Goal: Task Accomplishment & Management: Manage account settings

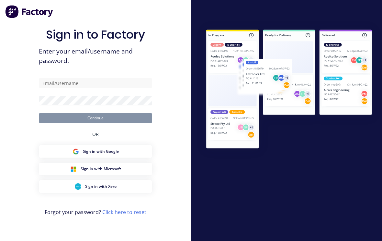
scroll to position [11, 0]
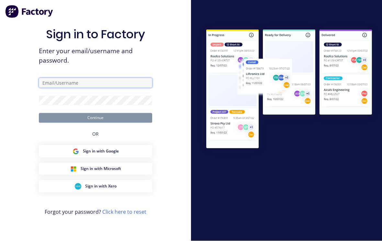
type input "[EMAIL_ADDRESS][DOMAIN_NAME]"
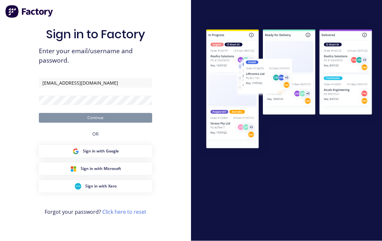
click at [96, 113] on button "Continue" at bounding box center [95, 118] width 113 height 10
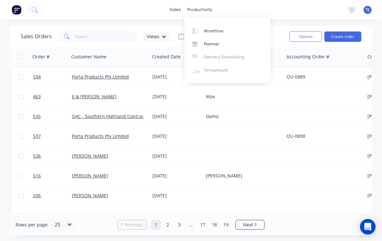
click at [221, 28] on div "Workflow" at bounding box center [213, 31] width 19 height 6
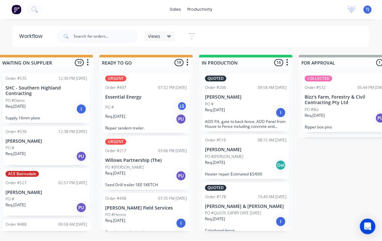
scroll to position [1, 214]
click at [259, 103] on div "PO #" at bounding box center [246, 104] width 82 height 6
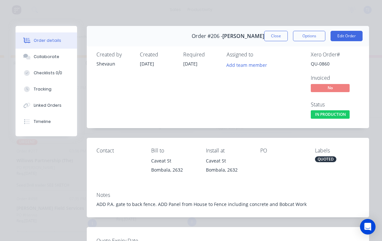
scroll to position [0, 0]
click at [347, 36] on button "Edit Order" at bounding box center [347, 36] width 32 height 10
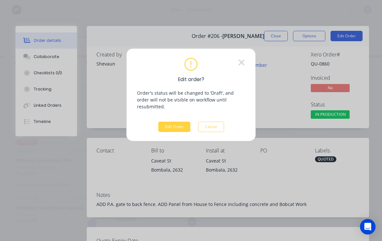
click at [176, 121] on button "Edit Order" at bounding box center [174, 126] width 32 height 10
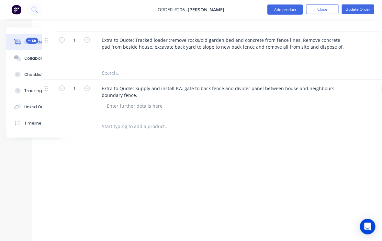
scroll to position [321, 45]
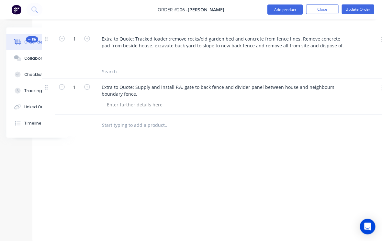
click at [142, 128] on input "text" at bounding box center [167, 125] width 130 height 13
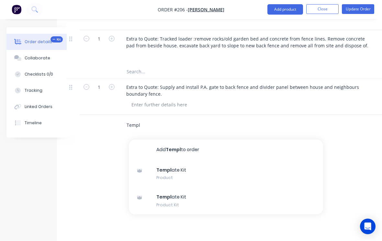
type input "Templ"
click at [171, 199] on div "Templ ate Kit Product Kit" at bounding box center [226, 200] width 194 height 27
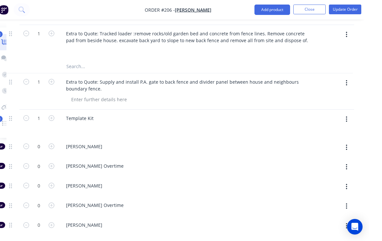
scroll to position [326, 68]
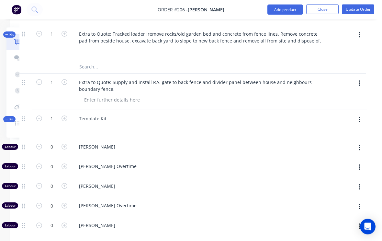
click at [358, 118] on button "button" at bounding box center [359, 120] width 15 height 12
click at [328, 180] on button "Delete" at bounding box center [337, 175] width 62 height 13
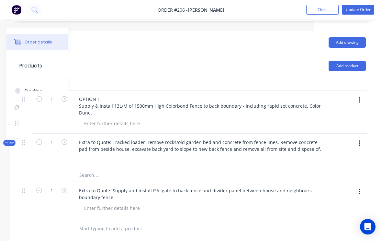
scroll to position [217, 68]
click at [357, 65] on button "Add product" at bounding box center [347, 66] width 37 height 10
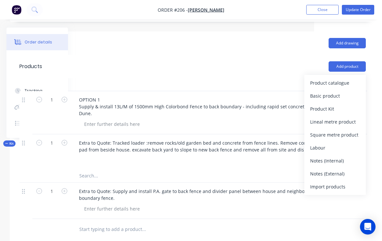
click at [347, 83] on div "Product catalogue" at bounding box center [335, 82] width 50 height 9
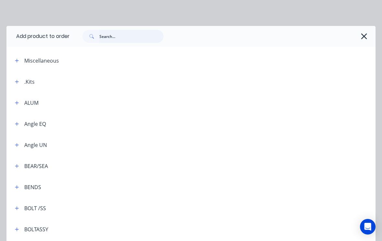
click at [122, 39] on input "text" at bounding box center [131, 36] width 64 height 13
type input "Rapid"
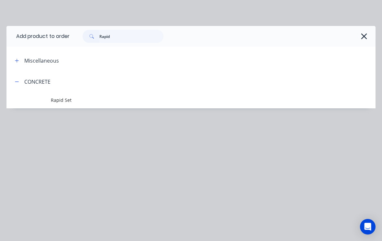
click at [63, 99] on span "Rapid Set" at bounding box center [181, 100] width 260 height 7
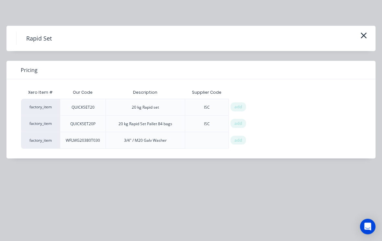
scroll to position [217, 68]
click at [240, 106] on span "add" at bounding box center [238, 107] width 8 height 6
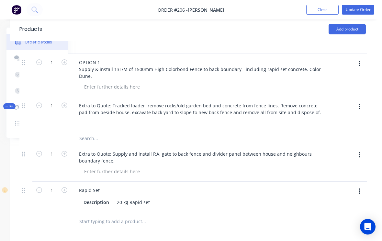
scroll to position [269, 68]
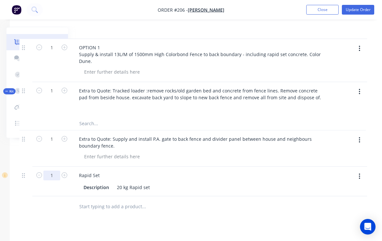
click at [60, 52] on input "1" at bounding box center [51, 48] width 17 height 10
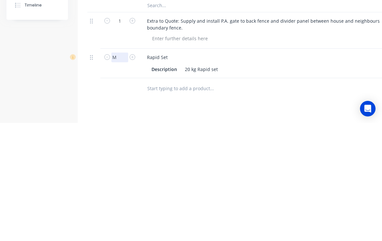
type input "M"
click at [135, 171] on button "button" at bounding box center [132, 174] width 8 height 7
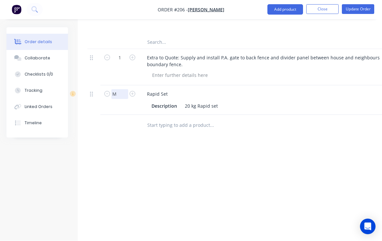
click at [123, 90] on input "M" at bounding box center [119, 94] width 17 height 10
type input "10"
click at [361, 8] on button "Update Order" at bounding box center [358, 10] width 32 height 10
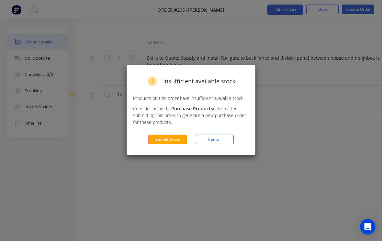
click at [176, 138] on button "Submit Order" at bounding box center [167, 139] width 39 height 10
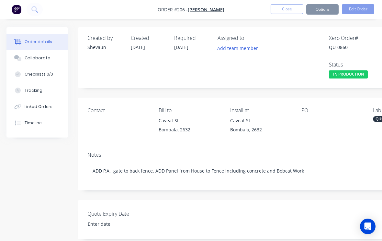
scroll to position [0, 0]
click at [284, 9] on button "Close" at bounding box center [287, 10] width 32 height 10
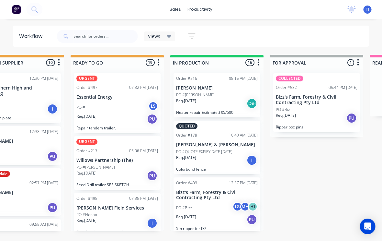
scroll to position [0, 244]
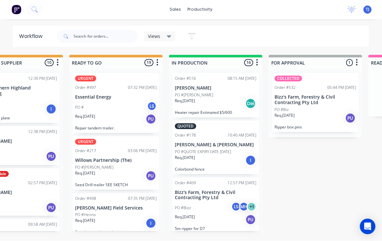
click at [219, 149] on p "PO #QUOTE EXPIRY DATE [DATE]" at bounding box center [203, 152] width 56 height 6
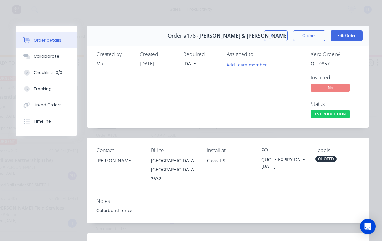
scroll to position [0, 0]
click at [350, 33] on button "Edit Order" at bounding box center [347, 36] width 32 height 10
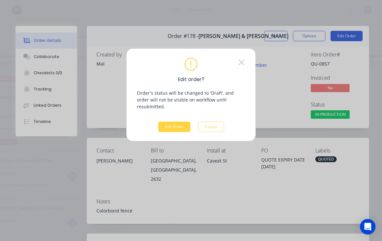
click at [179, 121] on button "Edit Order" at bounding box center [174, 126] width 32 height 10
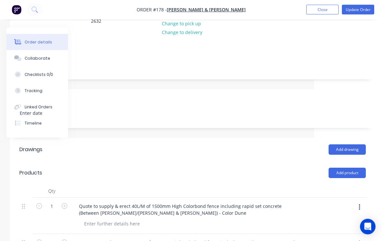
scroll to position [119, 68]
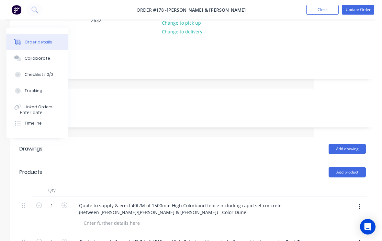
click at [353, 167] on button "Add product" at bounding box center [347, 172] width 37 height 10
click at [340, 184] on div "Product catalogue" at bounding box center [335, 188] width 50 height 9
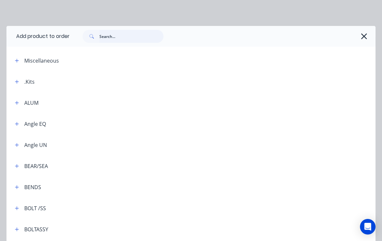
click at [123, 35] on input "text" at bounding box center [131, 36] width 64 height 13
type input "Rapid"
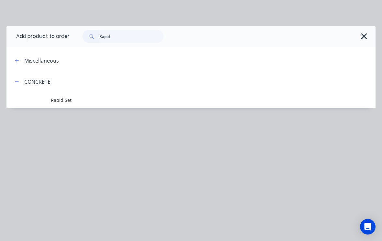
click at [67, 100] on span "Rapid Set" at bounding box center [181, 100] width 260 height 7
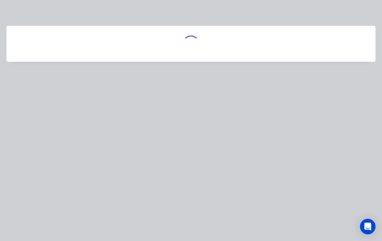
scroll to position [119, 68]
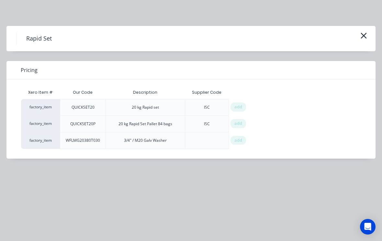
click at [244, 105] on div "add" at bounding box center [239, 106] width 16 height 9
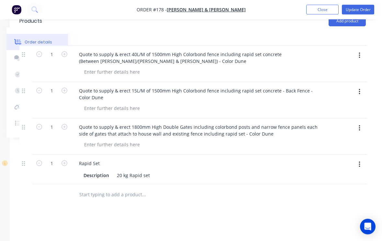
scroll to position [254, 68]
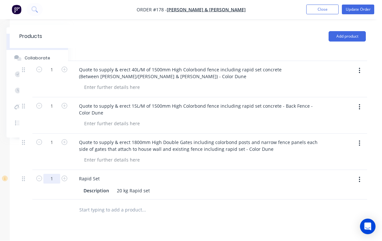
click at [51, 75] on input "1" at bounding box center [51, 70] width 17 height 10
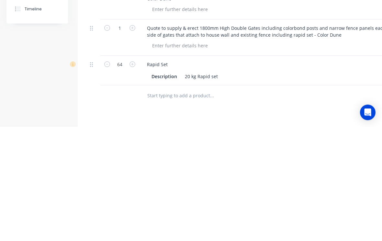
scroll to position [332, 0]
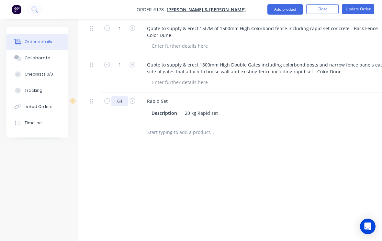
type input "64"
click at [365, 6] on button "Update Order" at bounding box center [358, 10] width 32 height 10
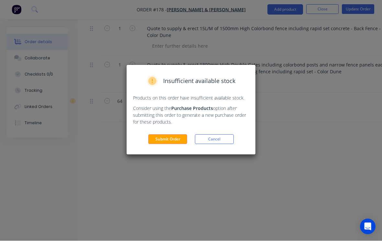
click at [171, 136] on button "Submit Order" at bounding box center [167, 139] width 39 height 10
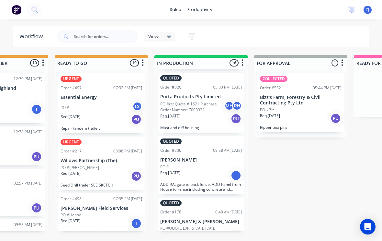
scroll to position [784, 0]
click at [200, 226] on p "PO #QUOTE EXPIRY DATE [DATE]" at bounding box center [188, 229] width 56 height 6
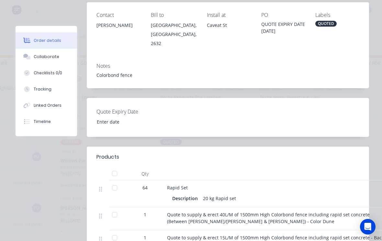
scroll to position [131, 0]
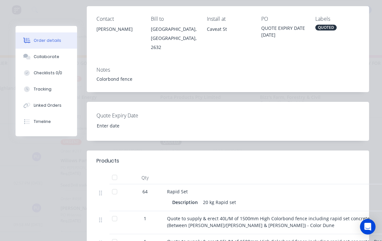
click at [42, 89] on div "Tracking" at bounding box center [43, 89] width 18 height 6
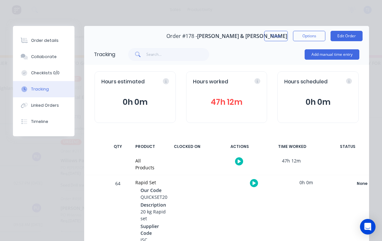
scroll to position [0, 0]
click at [276, 35] on button "Close" at bounding box center [276, 36] width 24 height 10
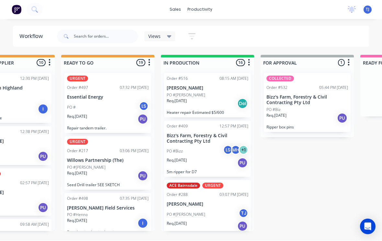
click at [215, 98] on div "Req. [DATE] Del" at bounding box center [208, 103] width 82 height 11
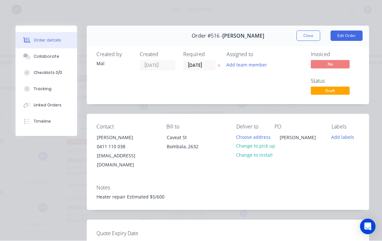
click at [314, 33] on button "Close" at bounding box center [309, 36] width 24 height 10
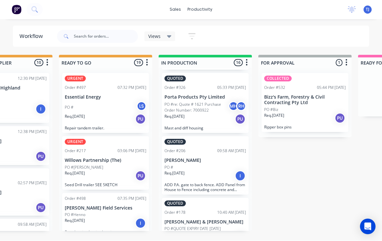
scroll to position [784, 0]
click at [219, 170] on div "Req. [DATE] I" at bounding box center [206, 175] width 82 height 11
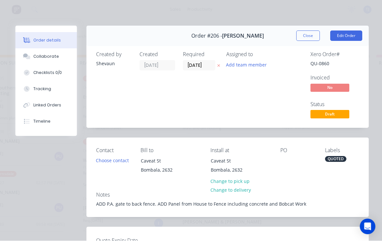
scroll to position [1, 236]
click at [355, 32] on button "Edit Order" at bounding box center [347, 36] width 32 height 10
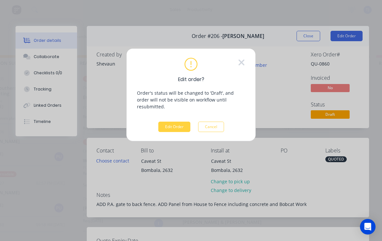
click at [178, 121] on button "Edit Order" at bounding box center [174, 126] width 32 height 10
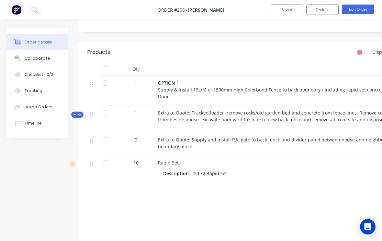
scroll to position [207, 0]
click at [36, 92] on div "Tracking" at bounding box center [34, 91] width 18 height 6
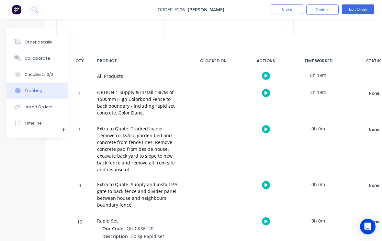
scroll to position [69, 32]
click at [287, 10] on button "Close" at bounding box center [287, 10] width 32 height 10
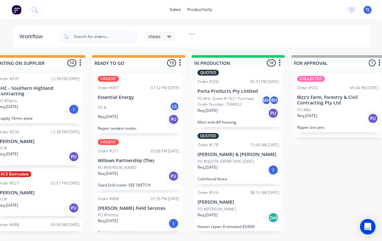
scroll to position [742, 0]
click at [249, 159] on p "PO #QUOTE EXPIRY DATE [DATE]" at bounding box center [226, 162] width 56 height 6
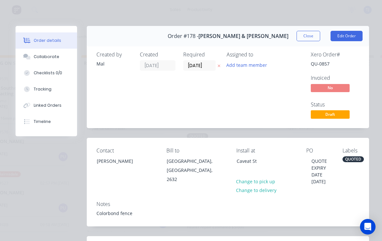
scroll to position [0, 0]
click at [350, 35] on button "Edit Order" at bounding box center [347, 36] width 32 height 10
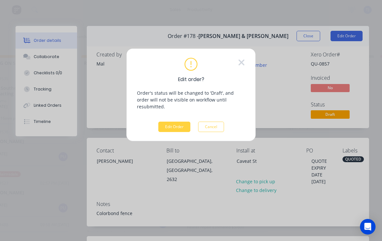
click at [185, 112] on div "Edit order? Order's status will be changed to 'Draft', and order will not be vi…" at bounding box center [191, 95] width 108 height 74
click at [181, 122] on button "Edit Order" at bounding box center [174, 126] width 32 height 10
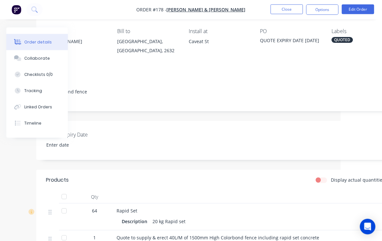
scroll to position [0, 41]
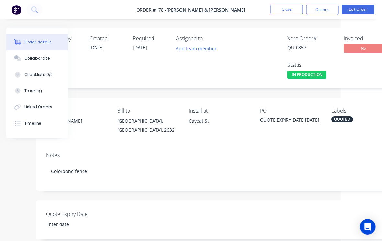
click at [287, 10] on button "Close" at bounding box center [287, 10] width 32 height 10
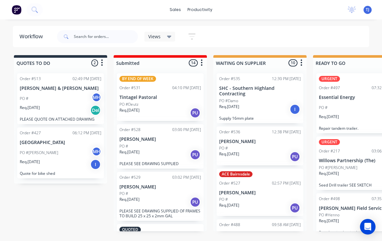
click at [368, 9] on span "TJ" at bounding box center [368, 10] width 4 height 6
click at [263, 35] on div "Views Save new view None (Default) edit Active jobs edit Ready for PU and Del e…" at bounding box center [213, 36] width 314 height 19
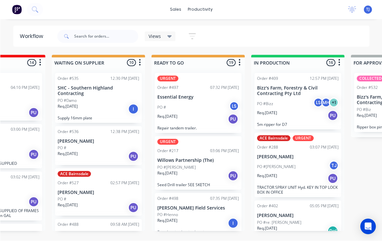
scroll to position [1, 162]
click at [369, 8] on span "TJ" at bounding box center [368, 10] width 4 height 6
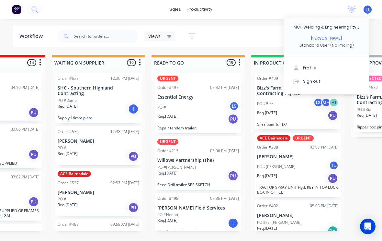
click at [319, 79] on button "Sign out" at bounding box center [327, 81] width 86 height 13
